Goal: Check status: Check status

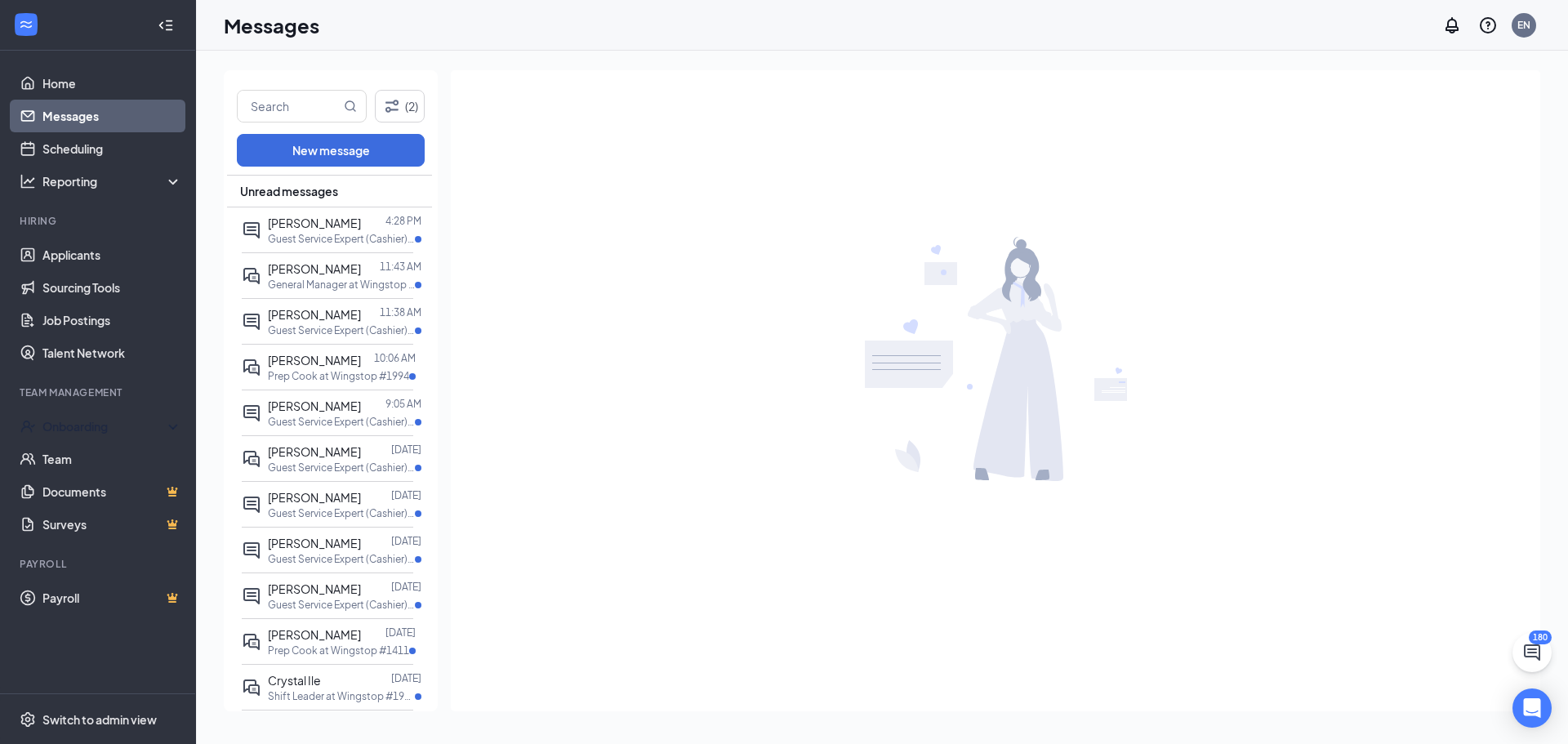
drag, startPoint x: 83, startPoint y: 432, endPoint x: 88, endPoint y: 442, distance: 11.2
click at [83, 432] on div "Onboarding" at bounding box center [106, 426] width 126 height 17
click at [73, 460] on link "Overview" at bounding box center [112, 459] width 140 height 32
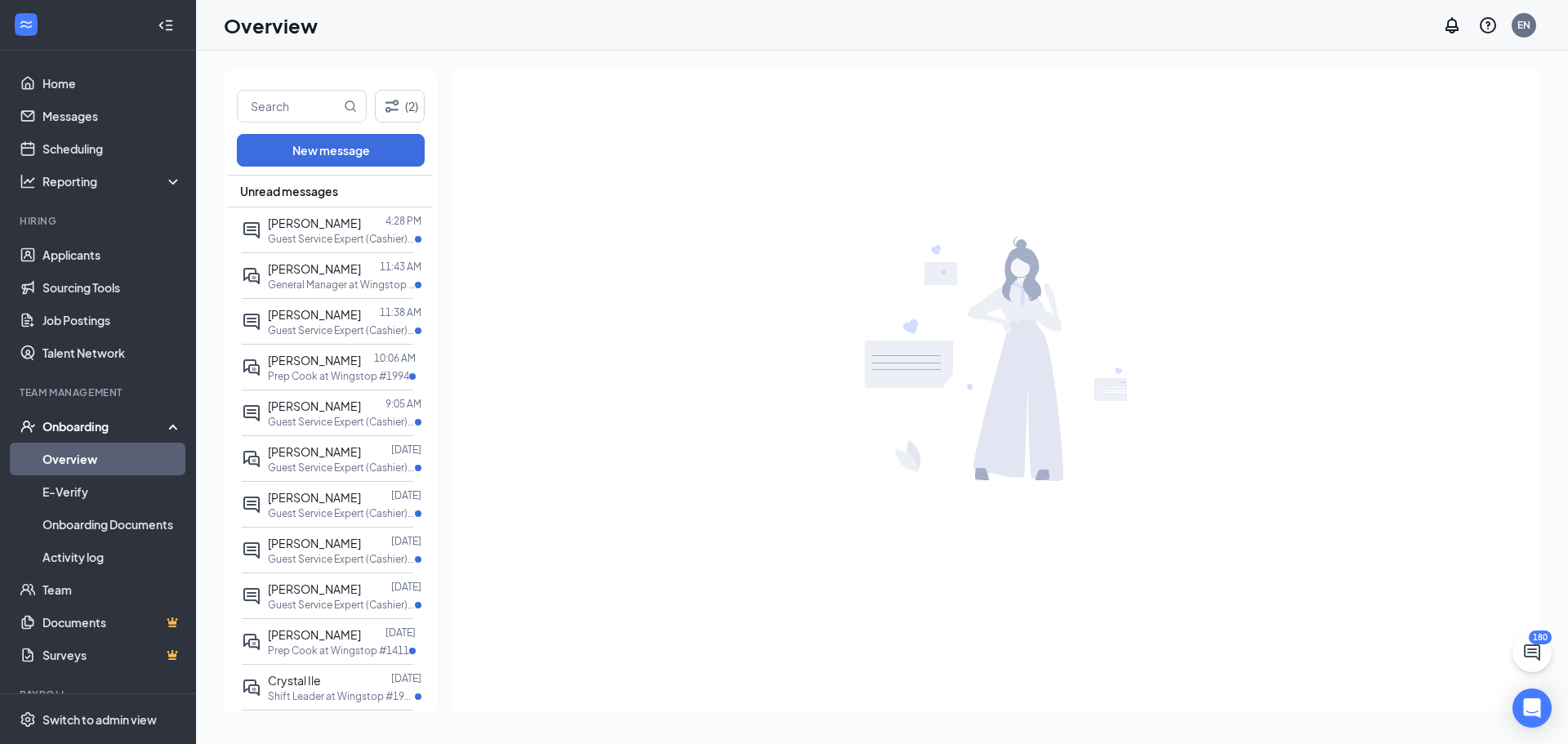
click at [73, 460] on link "Overview" at bounding box center [112, 459] width 140 height 32
click at [70, 259] on link "Applicants" at bounding box center [112, 254] width 140 height 32
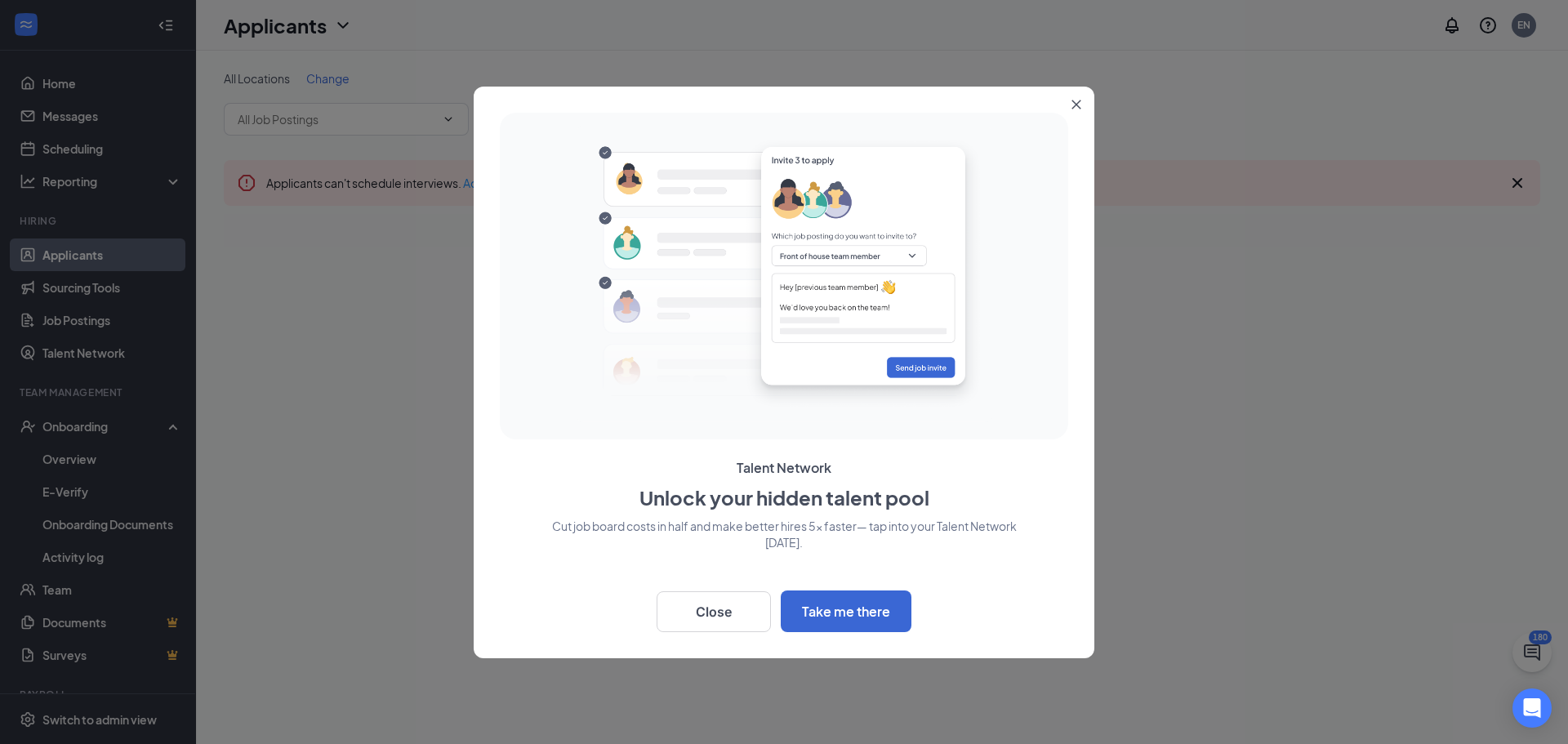
click at [72, 461] on div at bounding box center [784, 372] width 1568 height 744
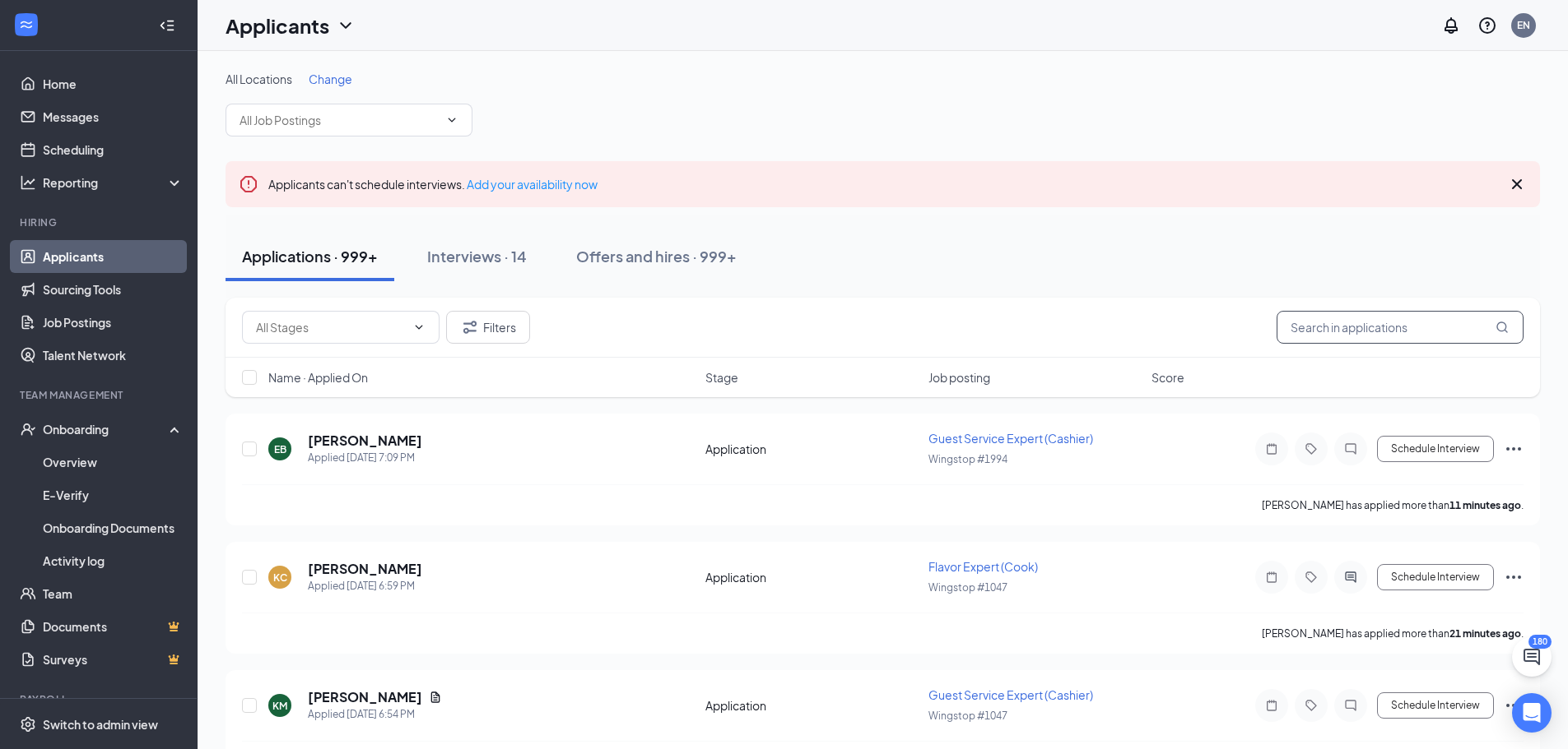
click at [1323, 334] on input "text" at bounding box center [1400, 326] width 247 height 33
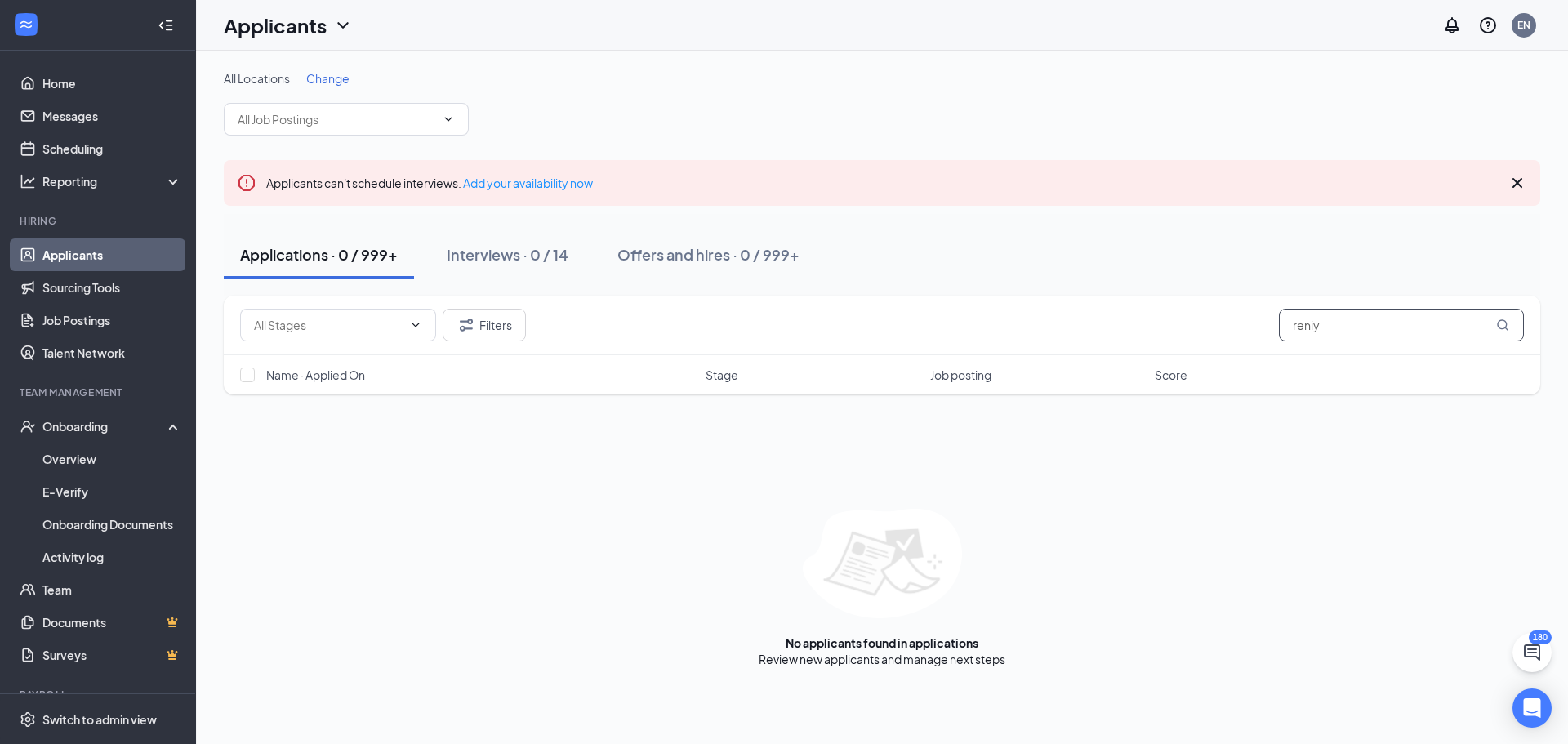
click at [1384, 332] on input "reniy" at bounding box center [1401, 324] width 245 height 32
click at [1382, 332] on input "reniy" at bounding box center [1401, 324] width 245 height 32
type input "[PERSON_NAME]"
click at [720, 256] on div "Offers and hires · 1 / 999+" at bounding box center [706, 255] width 177 height 20
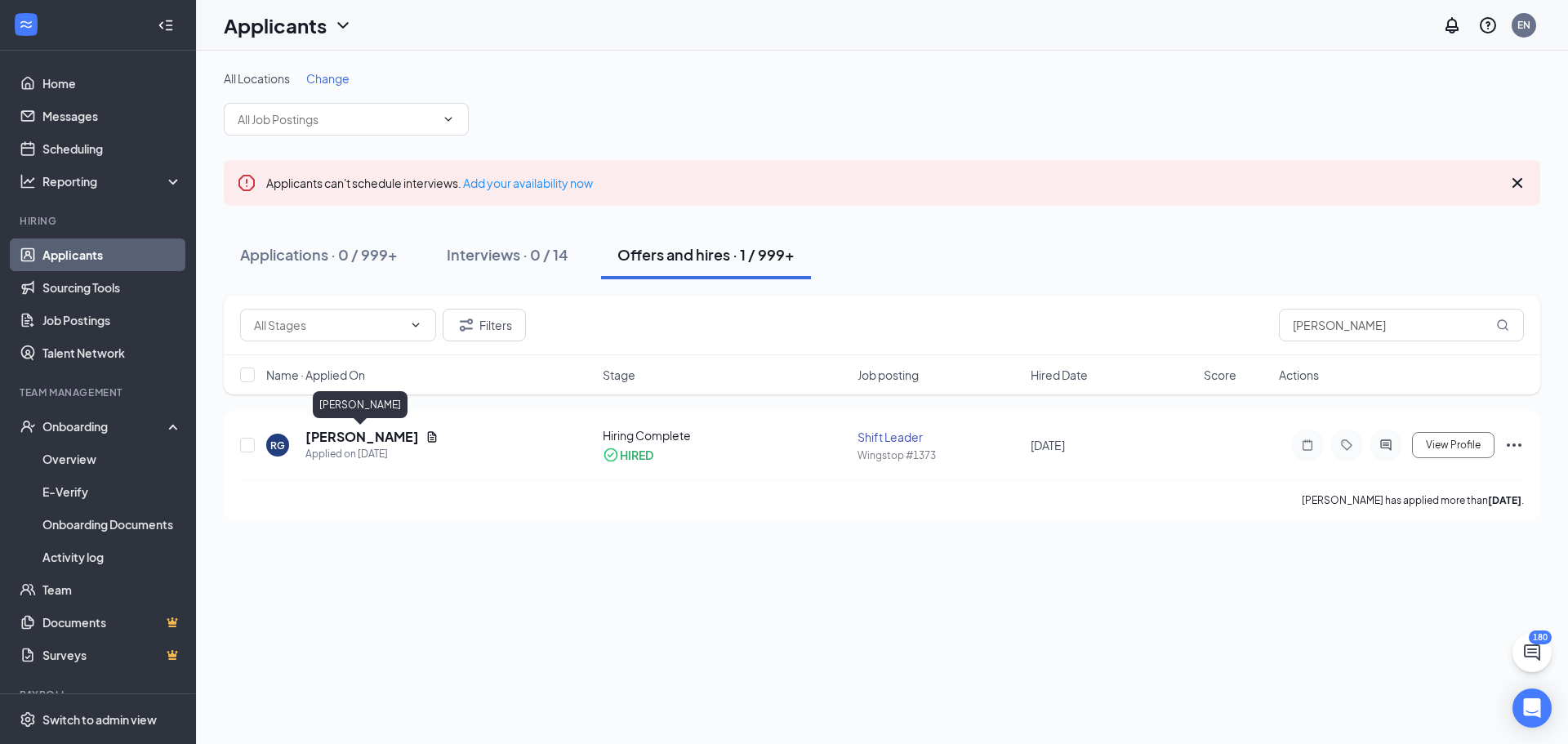
click at [338, 435] on h5 "[PERSON_NAME]" at bounding box center [362, 436] width 114 height 18
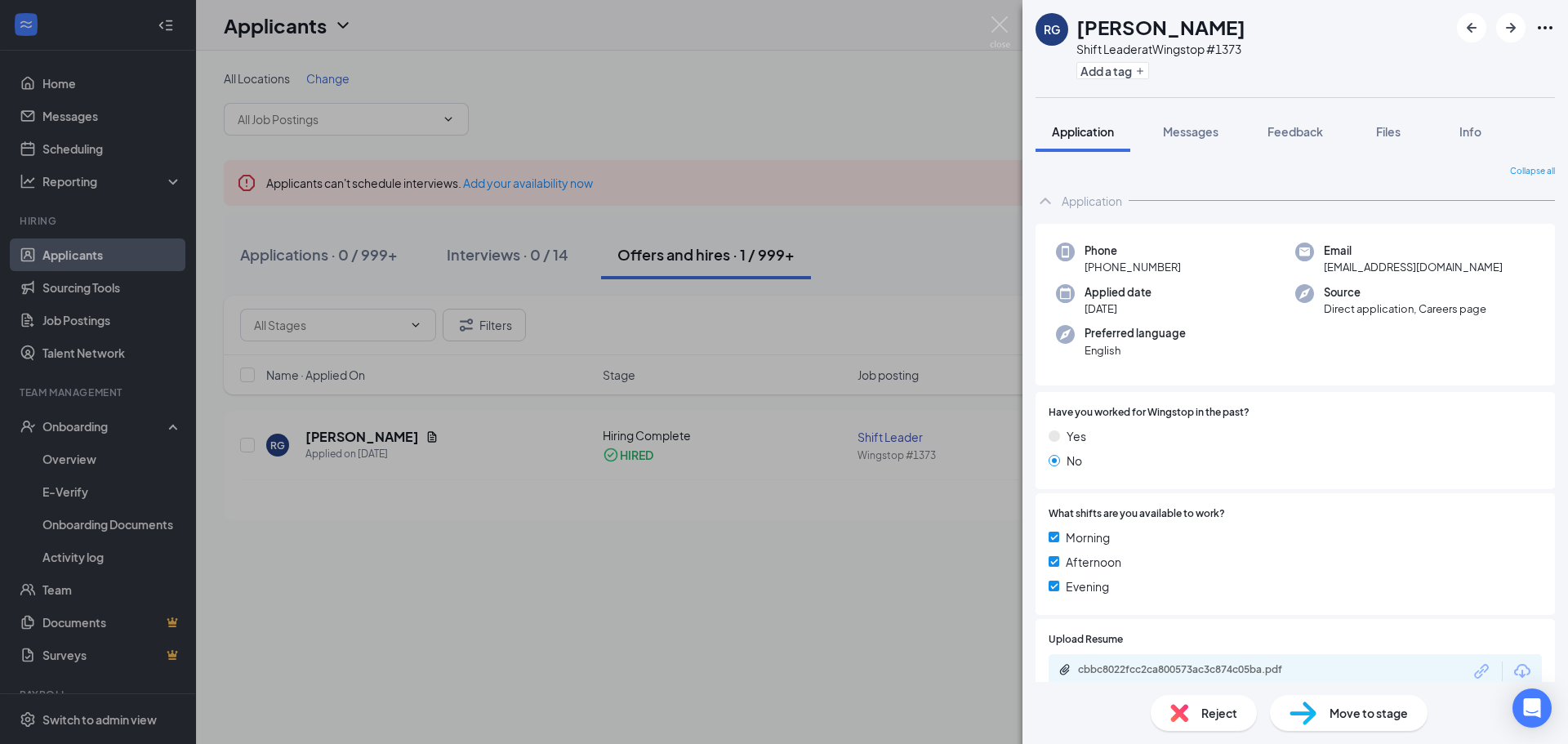
click at [644, 515] on div "RG [PERSON_NAME] Leader at Wingstop #1373 Add a tag Application Messages Feedba…" at bounding box center [784, 372] width 1568 height 744
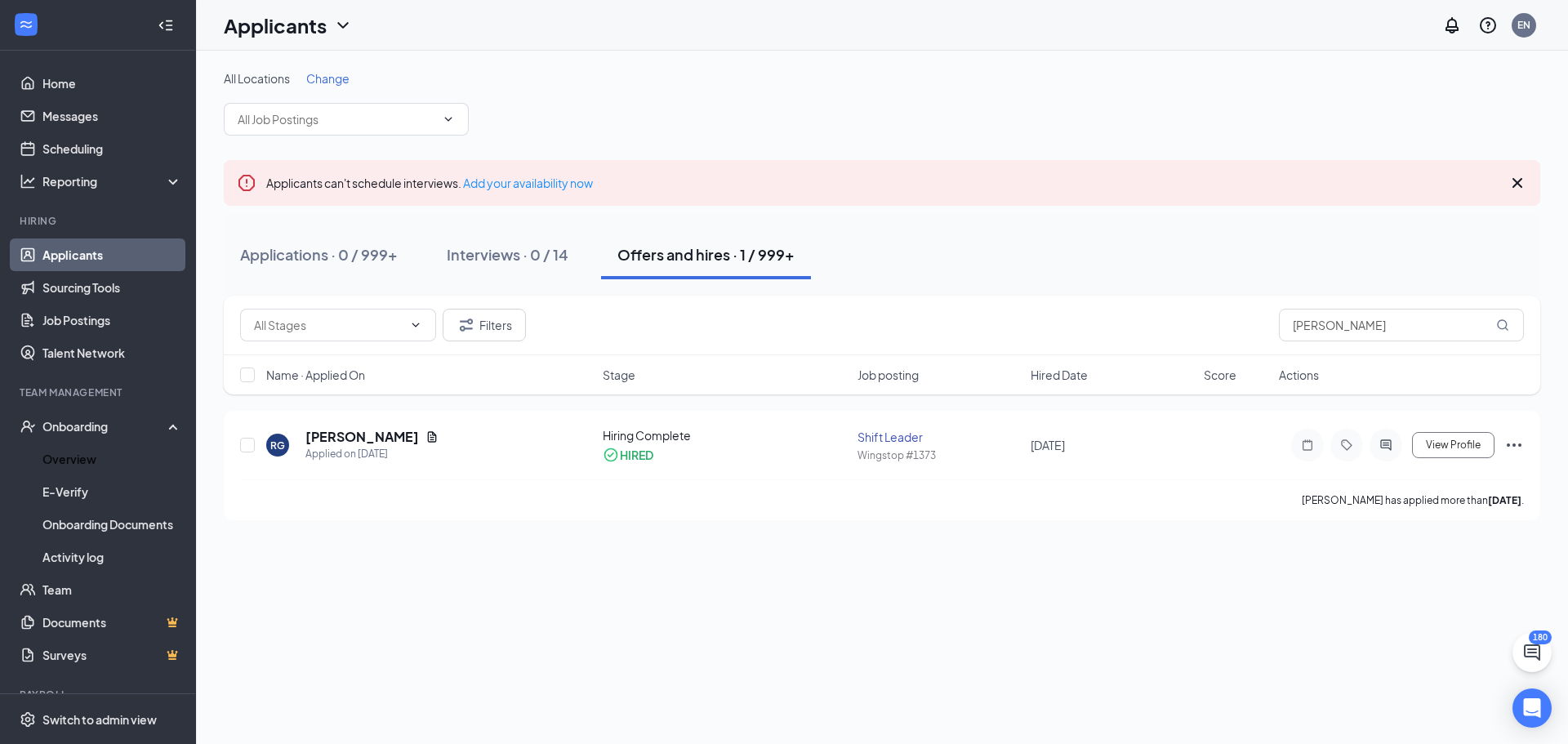
click at [80, 462] on link "Overview" at bounding box center [112, 459] width 140 height 32
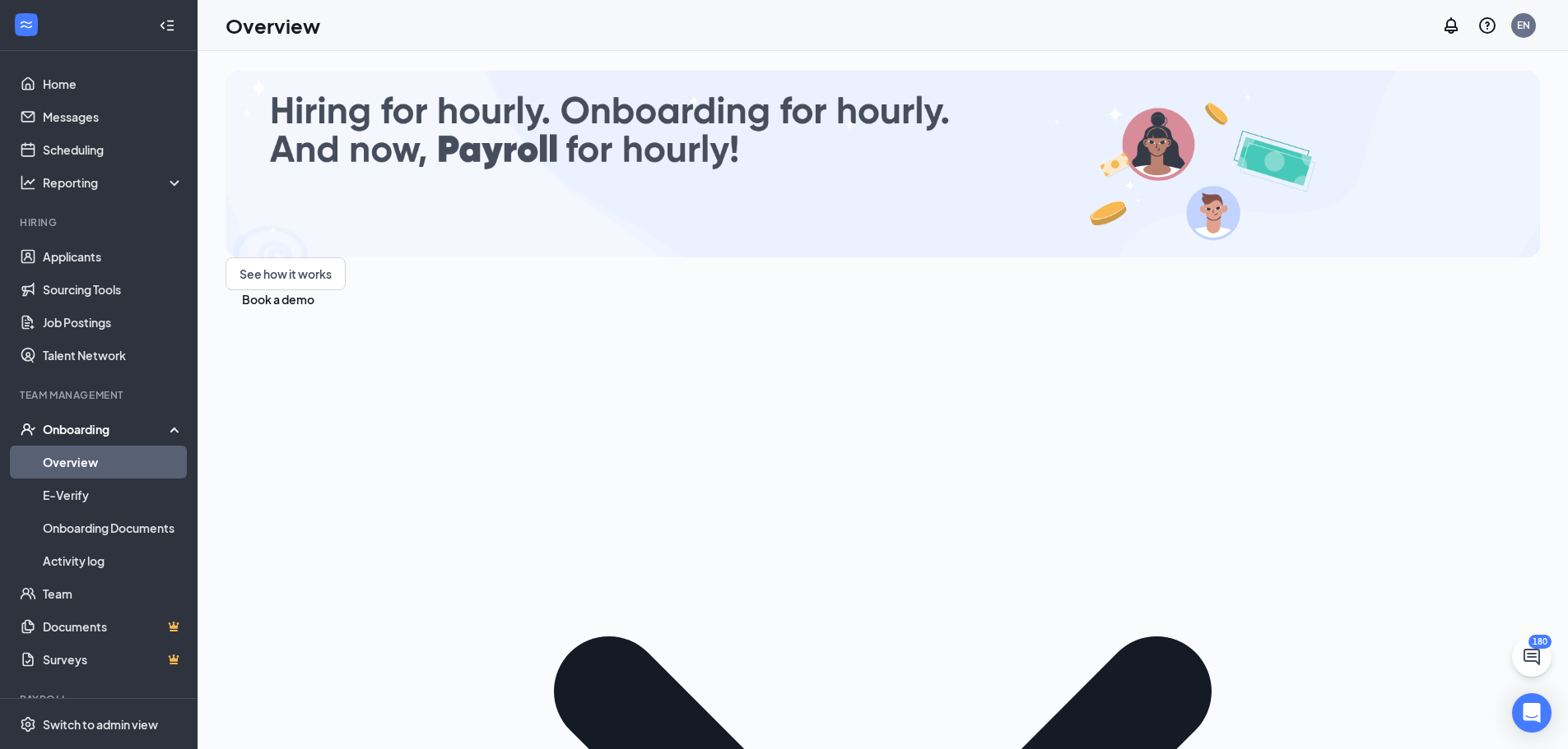
type input "[PERSON_NAME]"
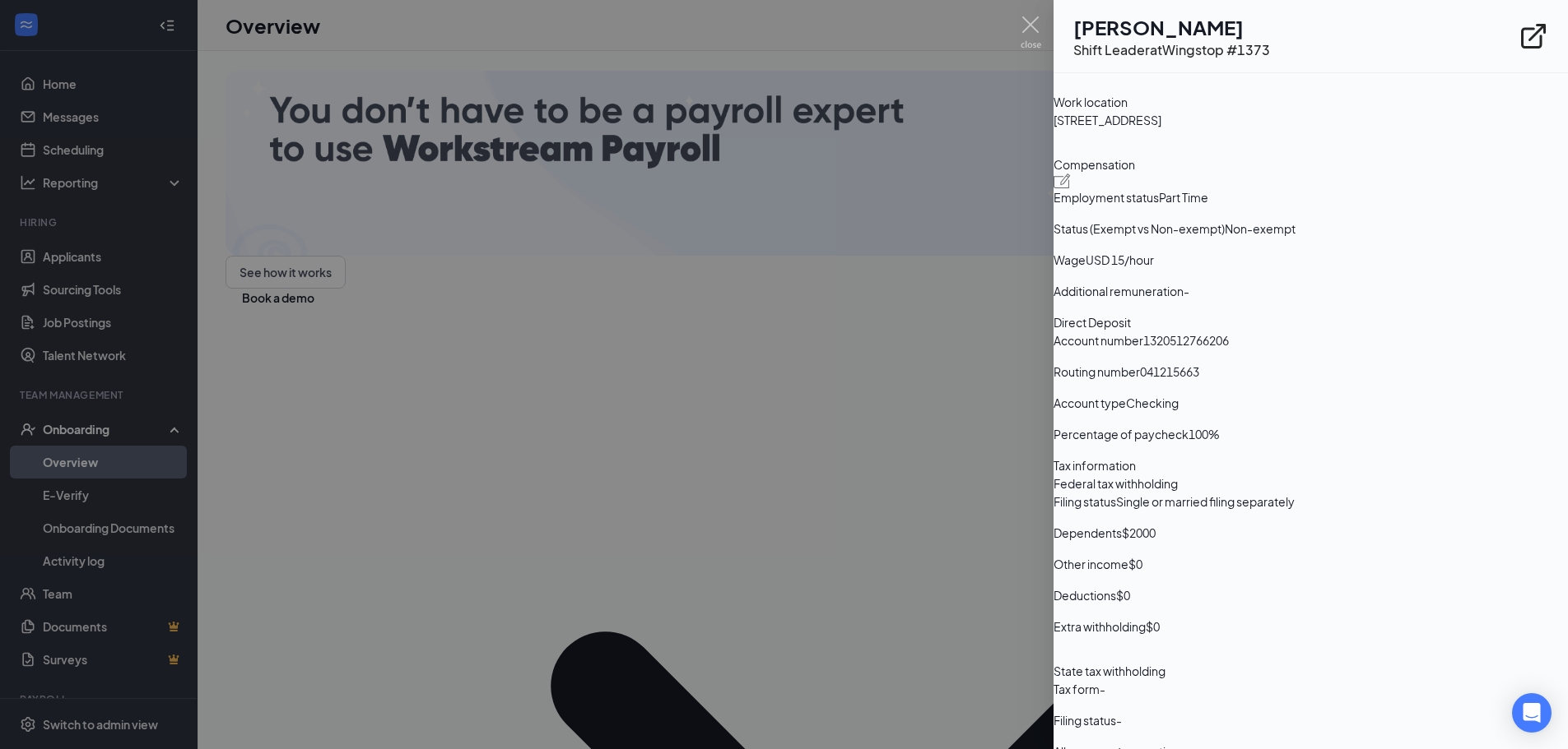
scroll to position [1096, 0]
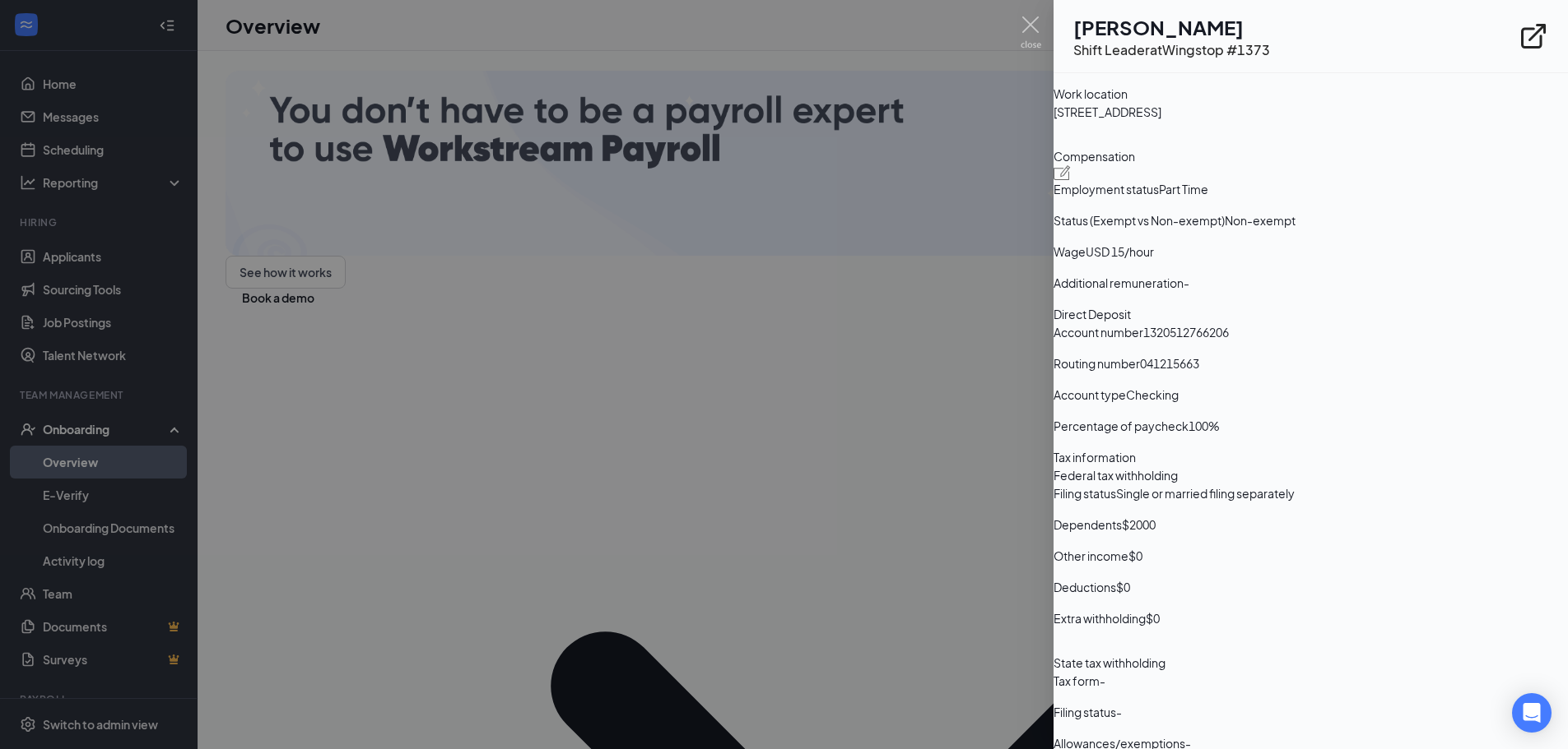
drag, startPoint x: 1352, startPoint y: 444, endPoint x: 1286, endPoint y: 441, distance: 66.1
click at [1278, 372] on div "Routing number [US_BANK_ROUTING_MICR]" at bounding box center [1310, 363] width 514 height 18
drag, startPoint x: 1381, startPoint y: 409, endPoint x: 1268, endPoint y: 399, distance: 113.4
click at [1268, 399] on div "Direct Deposit Account number [FINANCIAL_ID] Routing number [US_BANK_ROUTING_MI…" at bounding box center [1310, 376] width 514 height 143
click at [1199, 372] on span "041215663" at bounding box center [1169, 363] width 59 height 18
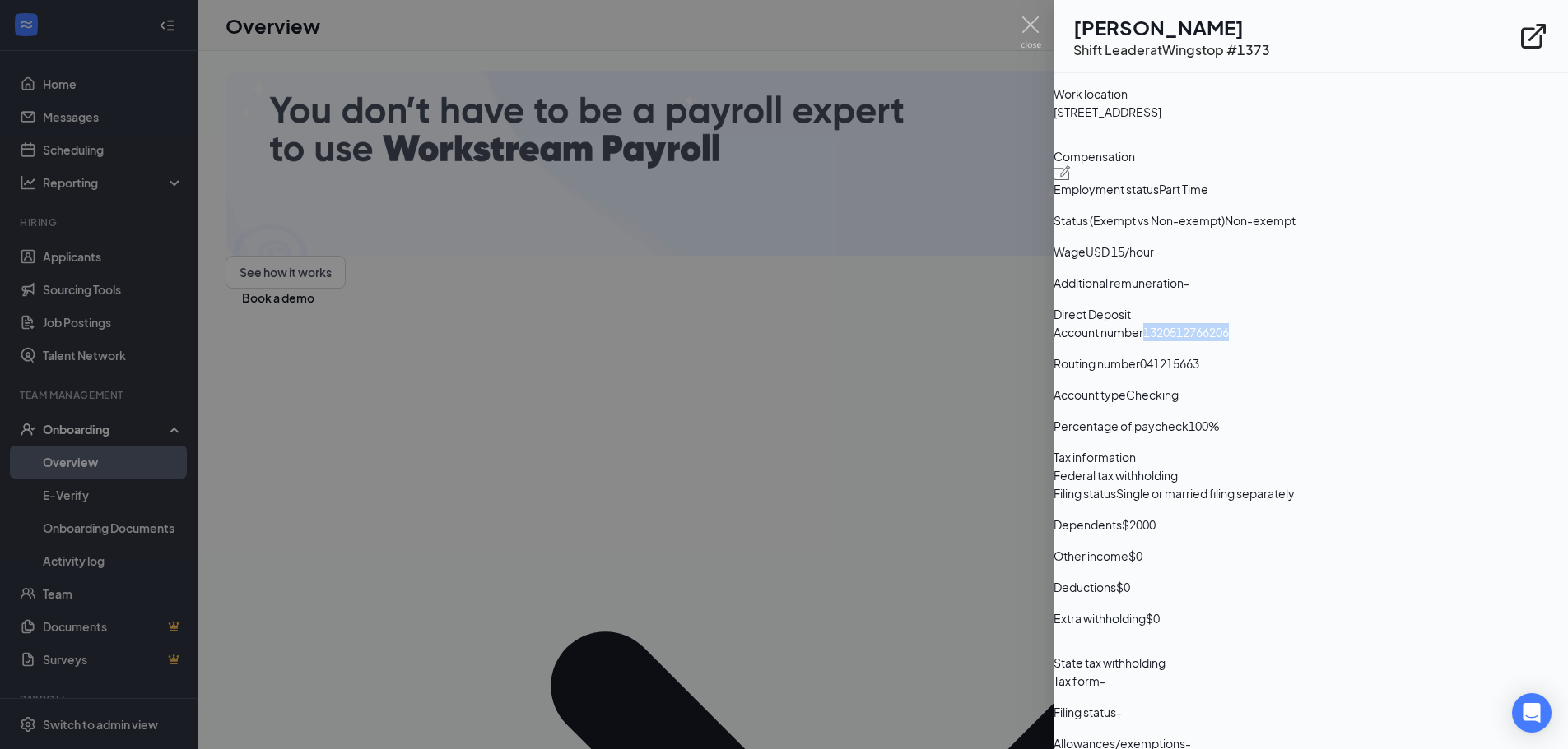
click at [1199, 372] on span "041215663" at bounding box center [1169, 363] width 59 height 18
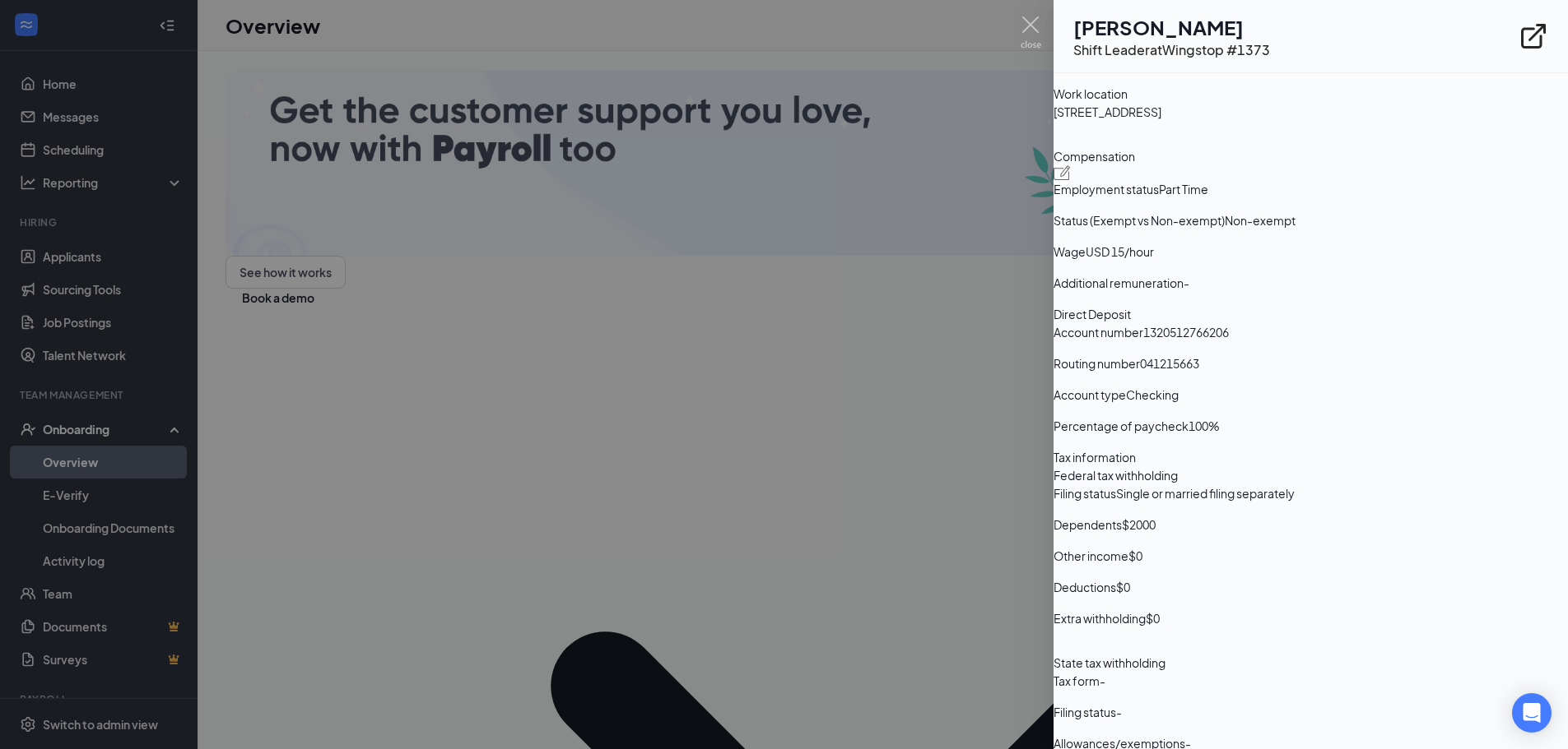
click at [1199, 372] on span "041215663" at bounding box center [1169, 363] width 59 height 18
click at [1229, 341] on span "1320512766206" at bounding box center [1186, 332] width 86 height 18
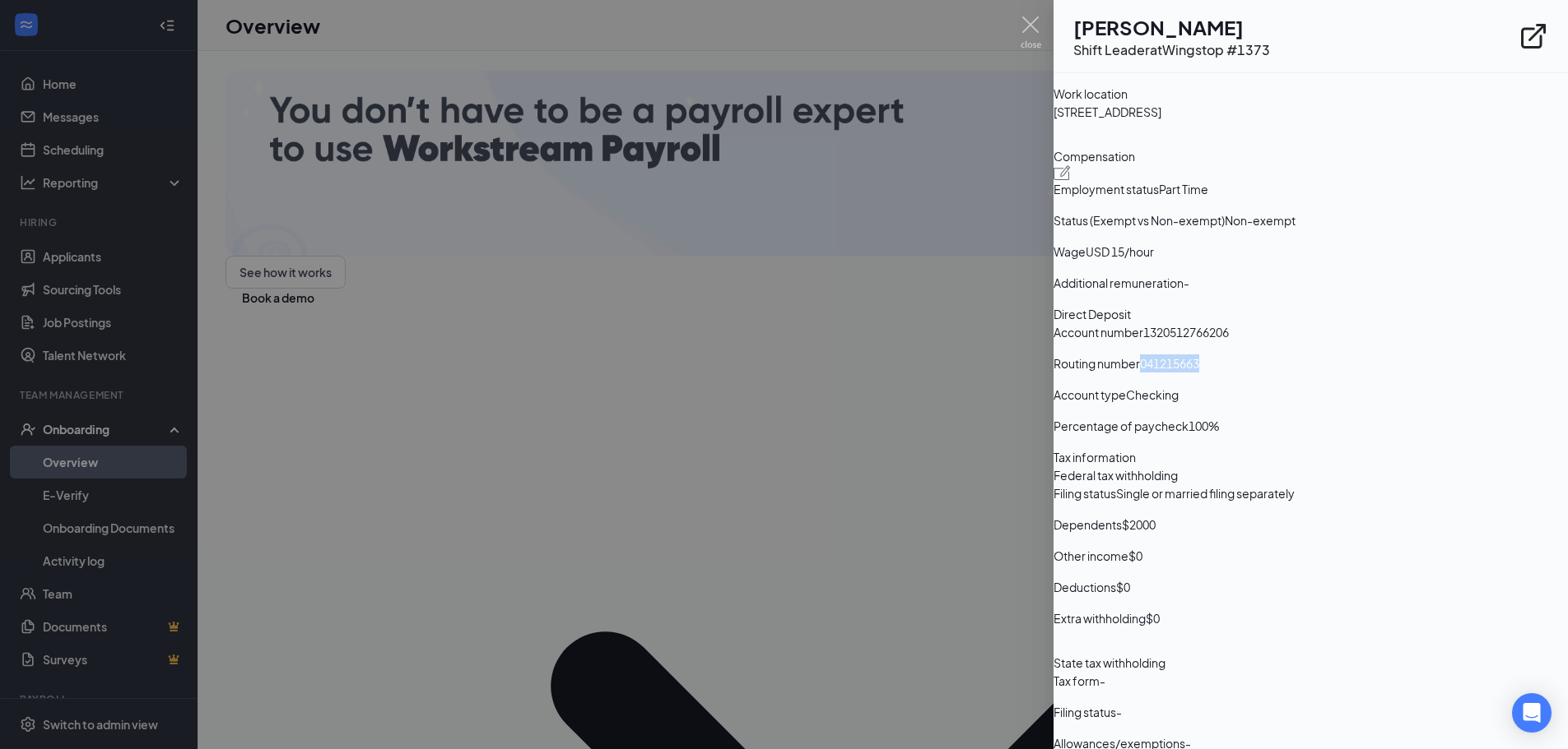
click at [1229, 341] on span "1320512766206" at bounding box center [1186, 332] width 86 height 18
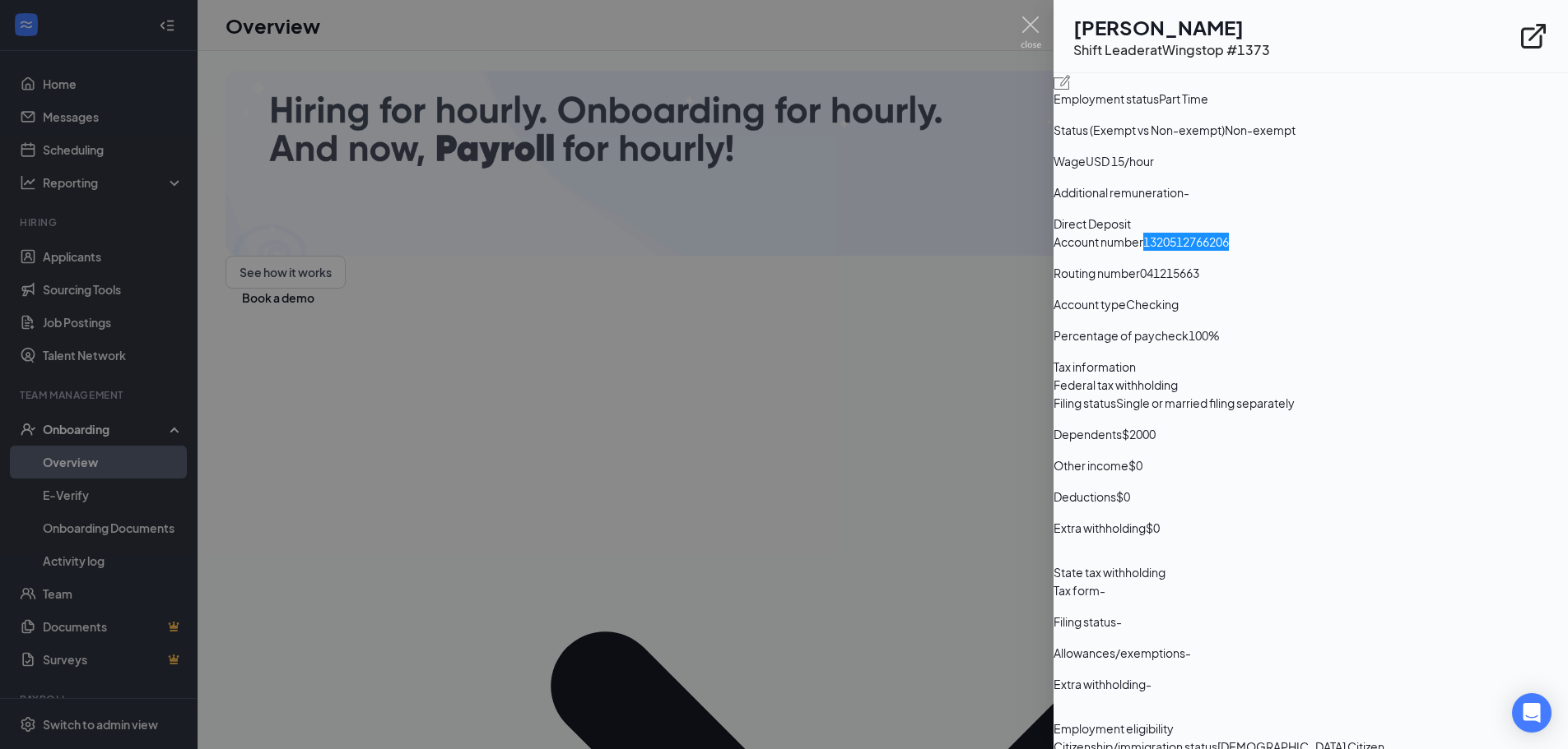
scroll to position [1207, 0]
